Goal: Information Seeking & Learning: Learn about a topic

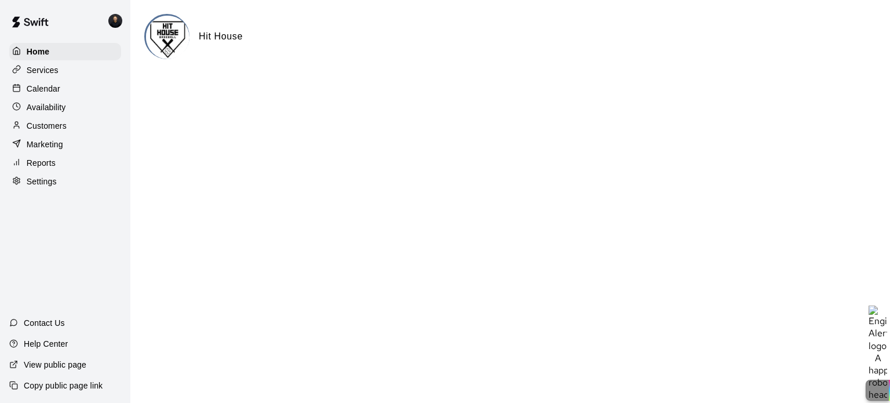
click at [37, 66] on p "Services" at bounding box center [43, 70] width 32 height 12
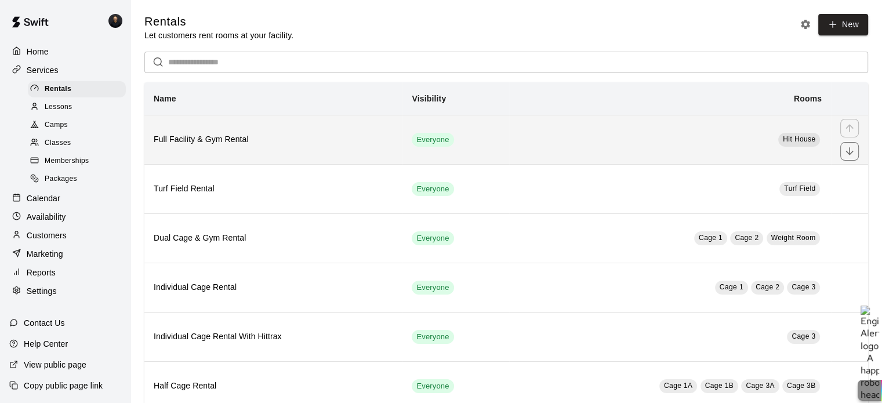
scroll to position [29, 0]
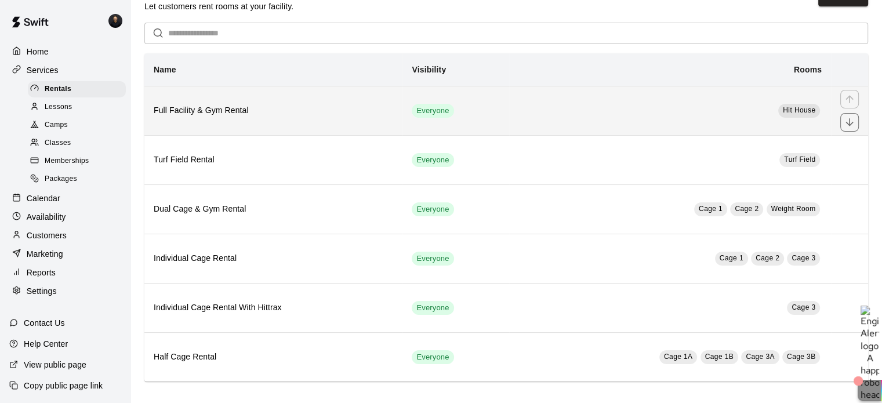
click at [318, 104] on th "Full Facility & Gym Rental" at bounding box center [273, 110] width 258 height 49
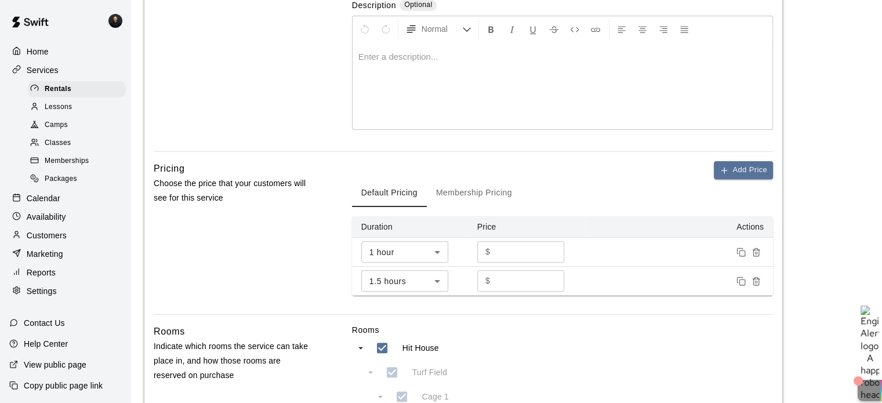
scroll to position [224, 0]
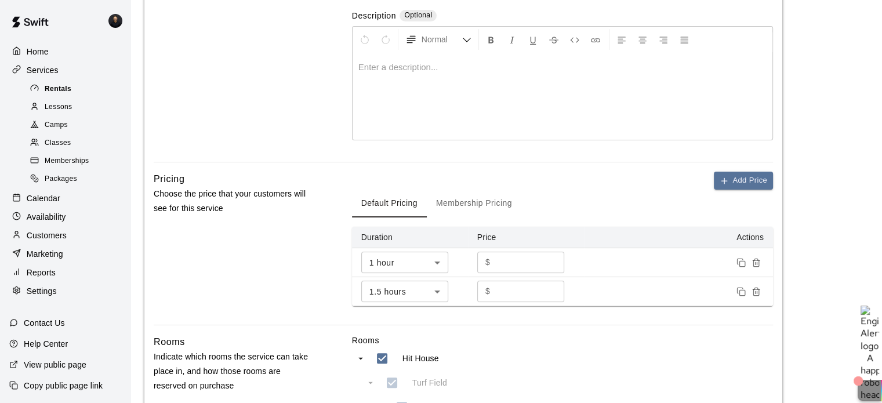
click at [63, 94] on span "Rentals" at bounding box center [58, 89] width 27 height 12
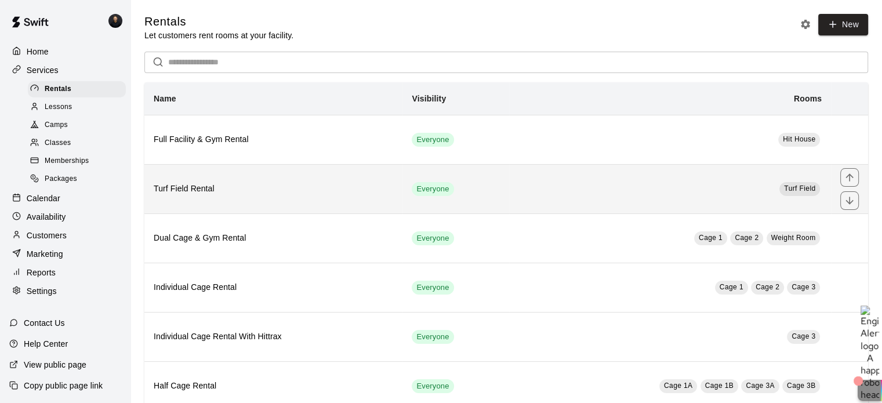
click at [274, 195] on h6 "Turf Field Rental" at bounding box center [273, 189] width 239 height 13
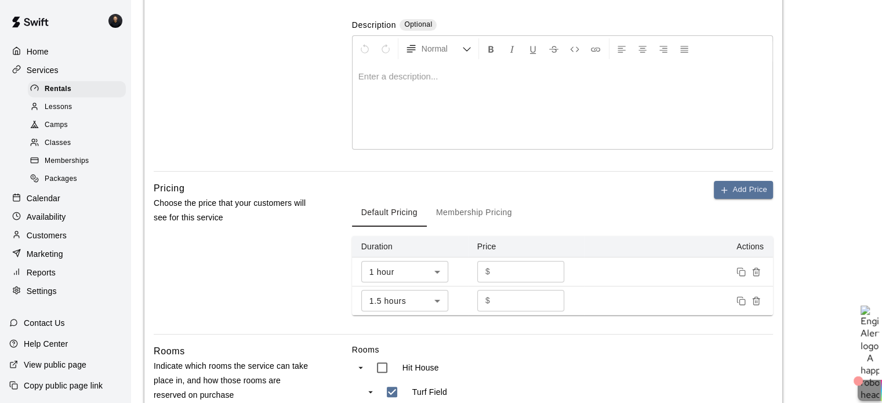
scroll to position [214, 0]
click at [66, 93] on span "Rentals" at bounding box center [58, 89] width 27 height 12
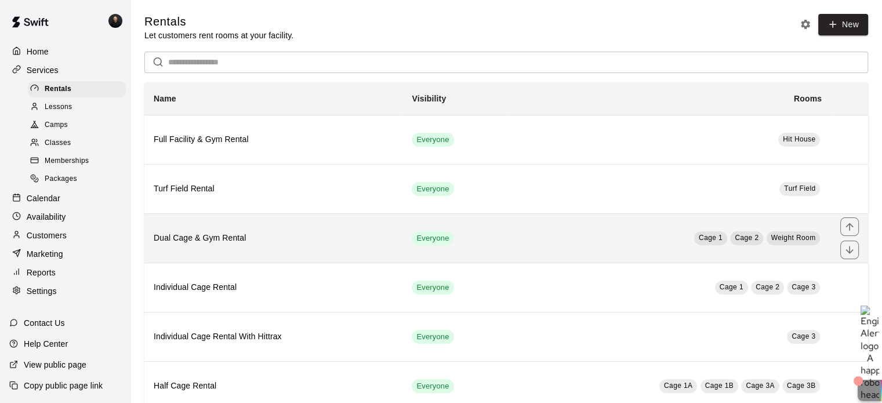
click at [252, 247] on th "Dual Cage & Gym Rental" at bounding box center [273, 237] width 258 height 49
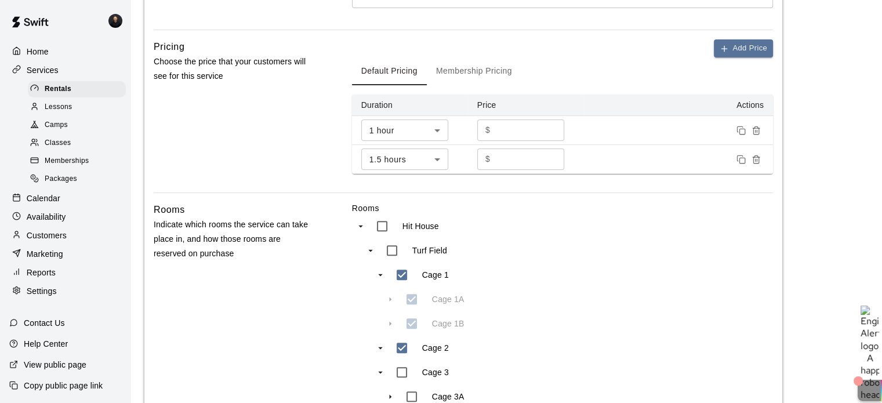
scroll to position [357, 0]
click at [45, 92] on span "Rentals" at bounding box center [58, 89] width 27 height 12
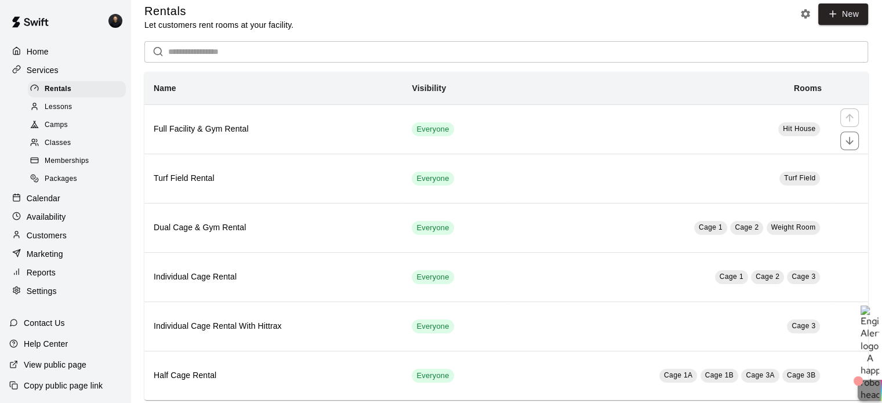
scroll to position [29, 0]
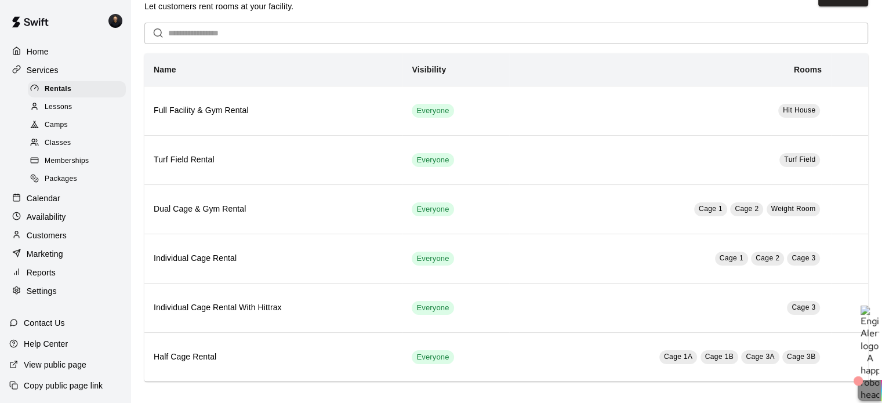
click at [44, 53] on p "Home" at bounding box center [38, 52] width 22 height 12
